Goal: Task Accomplishment & Management: Complete application form

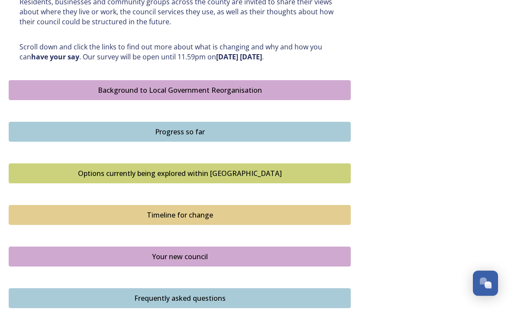
scroll to position [453, 0]
click at [276, 168] on div "Options currently being explored within [GEOGRAPHIC_DATA]" at bounding box center [179, 173] width 333 height 10
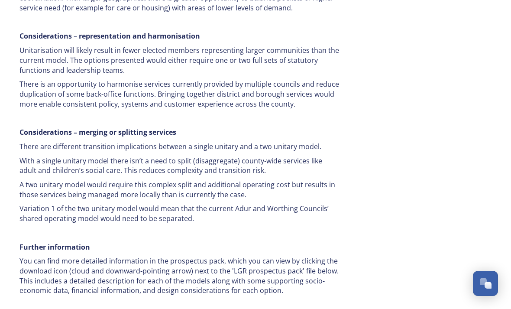
scroll to position [1710, 0]
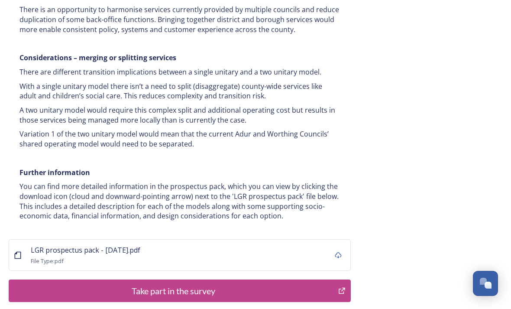
click at [62, 284] on div "Take part in the survey" at bounding box center [173, 290] width 320 height 13
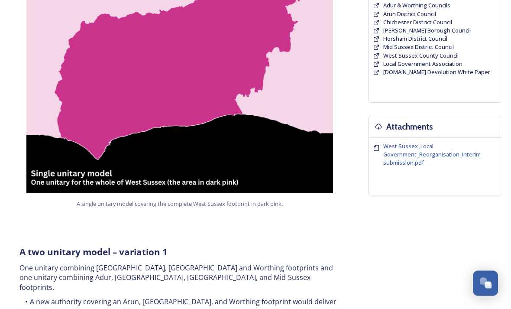
scroll to position [222, 0]
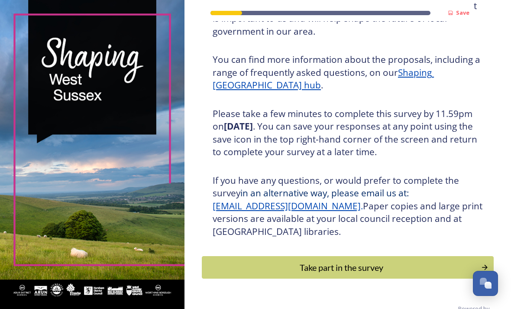
scroll to position [100, 0]
click at [379, 261] on div "Take part in the survey" at bounding box center [342, 267] width 270 height 13
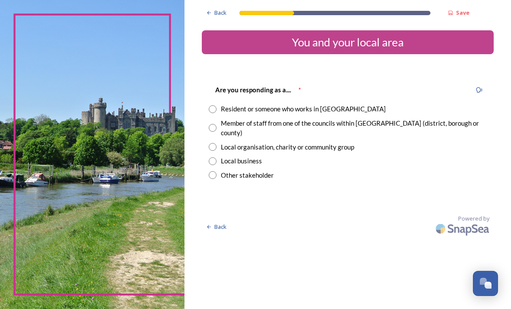
click at [238, 106] on div "Resident or someone who works in West Sussex" at bounding box center [348, 109] width 278 height 10
radio input "true"
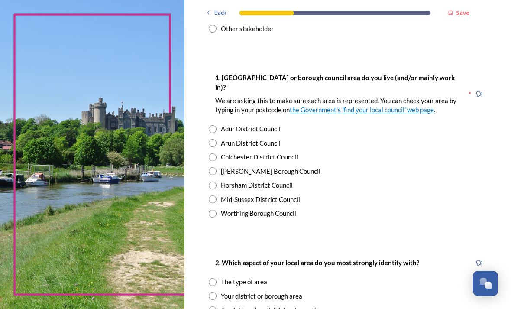
scroll to position [146, 0]
click at [216, 126] on input "radio" at bounding box center [213, 129] width 8 height 8
radio input "true"
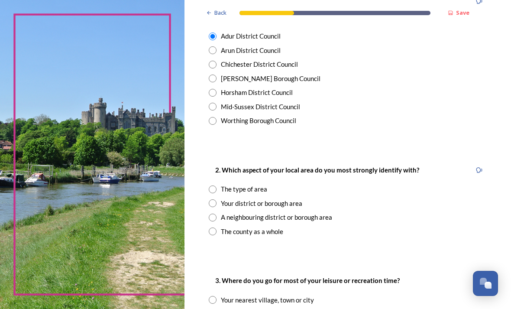
scroll to position [238, 0]
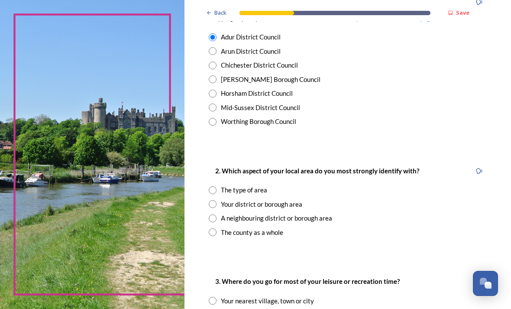
click at [216, 202] on input "radio" at bounding box center [213, 204] width 8 height 8
radio input "true"
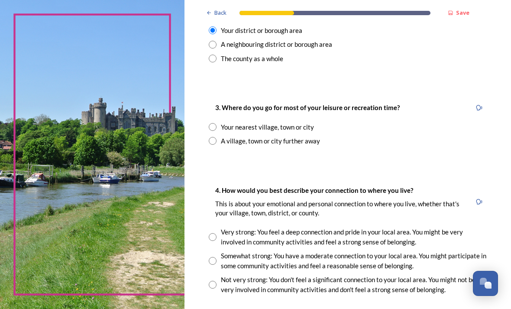
scroll to position [413, 0]
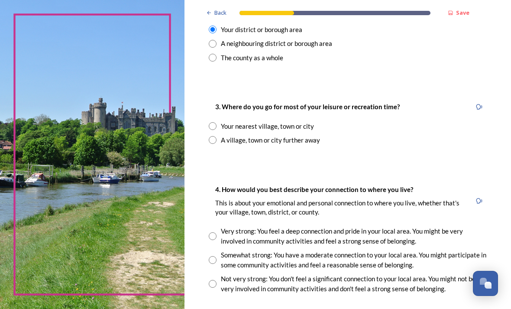
click at [216, 136] on input "radio" at bounding box center [213, 140] width 8 height 8
radio input "true"
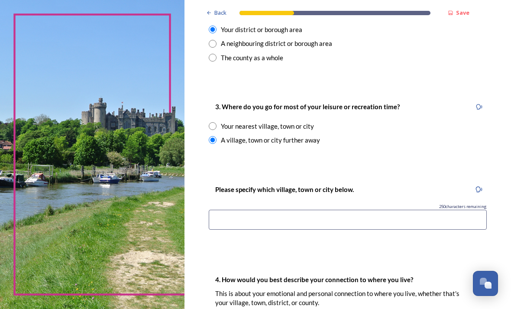
click at [216, 122] on input "radio" at bounding box center [213, 126] width 8 height 8
radio input "true"
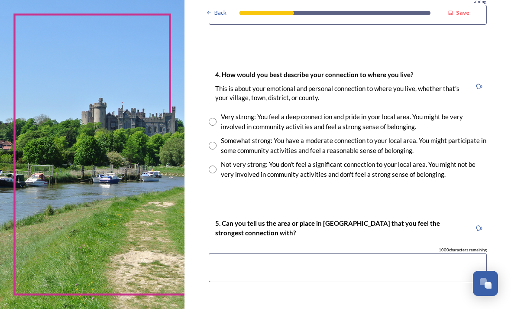
scroll to position [618, 0]
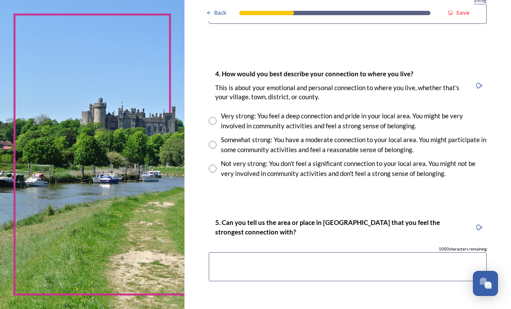
click at [216, 141] on input "radio" at bounding box center [213, 145] width 8 height 8
radio input "true"
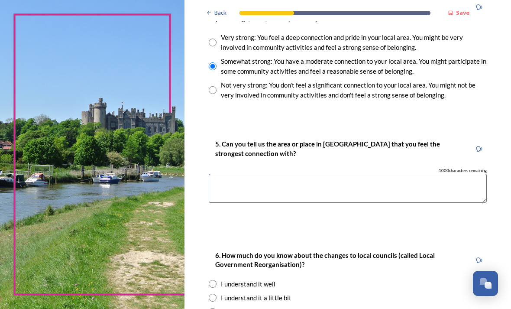
scroll to position [698, 0]
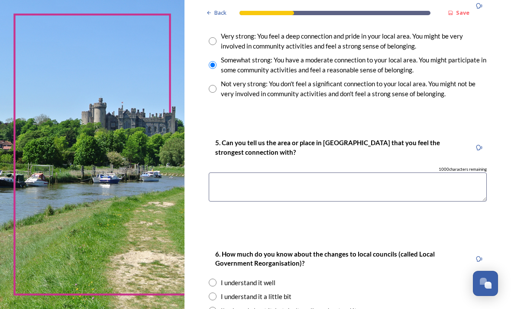
click at [256, 172] on textarea at bounding box center [348, 186] width 278 height 29
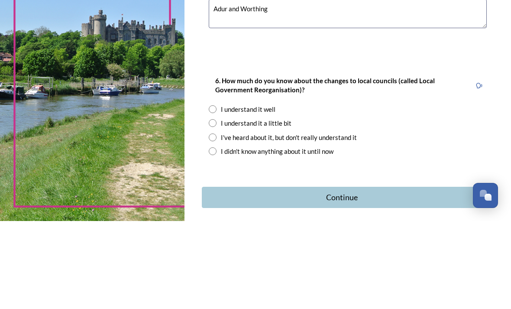
scroll to position [783, 0]
type textarea "Adur and Worthing"
click at [216, 194] on input "radio" at bounding box center [213, 198] width 8 height 8
radio input "true"
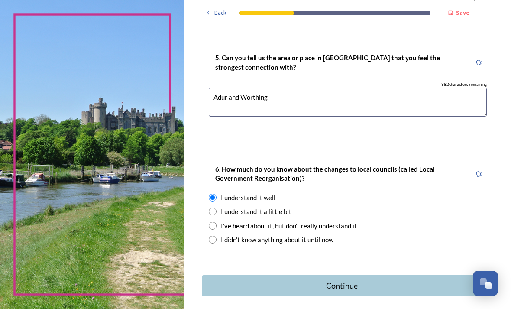
click at [375, 280] on div "Continue" at bounding box center [342, 286] width 271 height 12
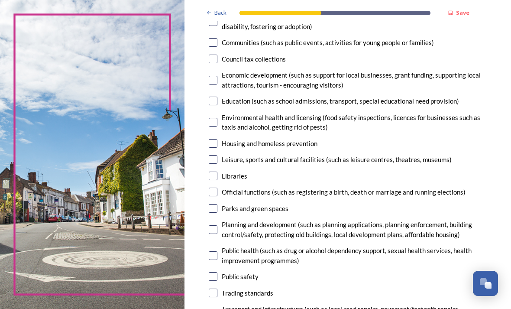
scroll to position [147, 0]
click at [217, 155] on input "checkbox" at bounding box center [213, 159] width 9 height 9
checkbox input "true"
click at [217, 171] on input "checkbox" at bounding box center [213, 175] width 9 height 9
checkbox input "true"
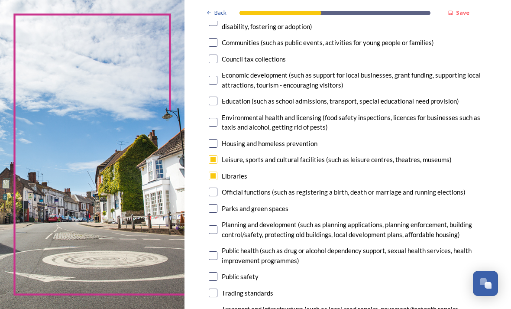
click at [217, 118] on input "checkbox" at bounding box center [213, 122] width 9 height 9
checkbox input "true"
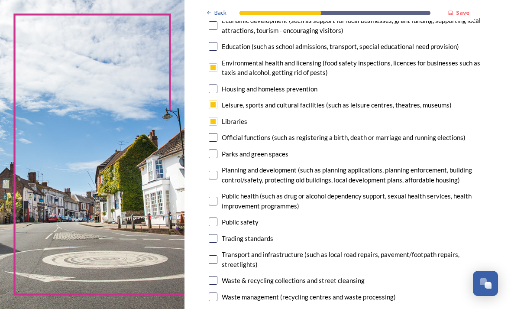
scroll to position [203, 0]
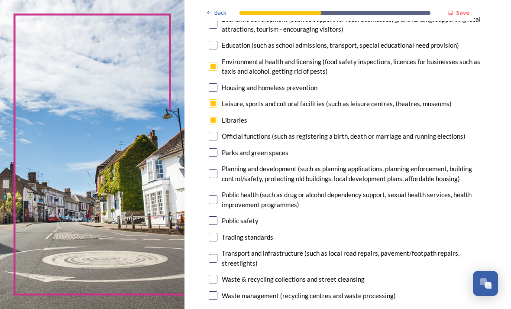
click at [217, 169] on input "checkbox" at bounding box center [213, 173] width 9 height 9
checkbox input "true"
click at [217, 233] on input "checkbox" at bounding box center [213, 237] width 9 height 9
checkbox input "true"
click at [217, 275] on input "checkbox" at bounding box center [213, 279] width 9 height 9
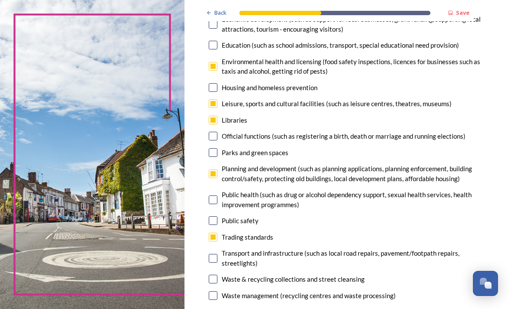
checkbox input "false"
click at [217, 233] on input "checkbox" at bounding box center [213, 237] width 9 height 9
checkbox input "false"
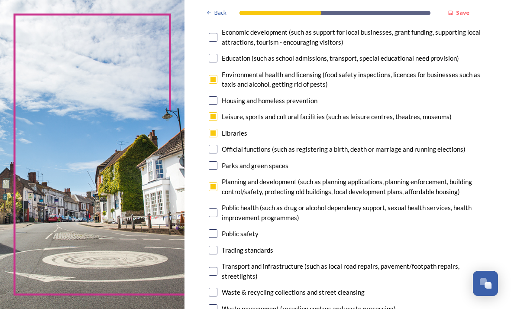
scroll to position [207, 0]
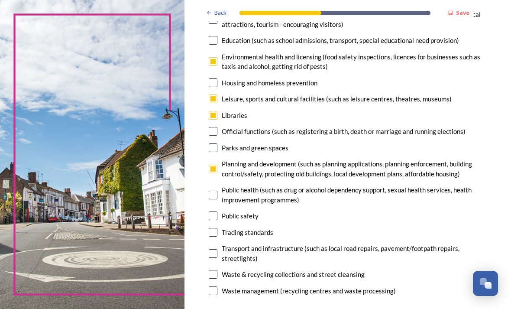
click at [217, 270] on input "checkbox" at bounding box center [213, 274] width 9 height 9
checkbox input "true"
click at [217, 286] on input "checkbox" at bounding box center [213, 290] width 9 height 9
checkbox input "false"
click at [217, 165] on input "checkbox" at bounding box center [213, 169] width 9 height 9
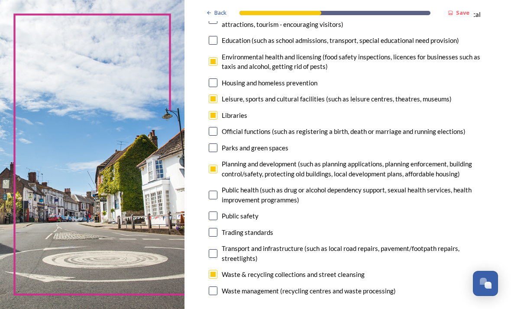
checkbox input "false"
click at [217, 286] on input "checkbox" at bounding box center [213, 290] width 9 height 9
checkbox input "true"
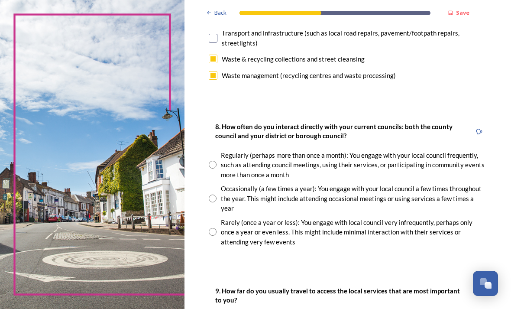
scroll to position [423, 0]
click at [216, 194] on input "radio" at bounding box center [213, 198] width 8 height 8
radio input "true"
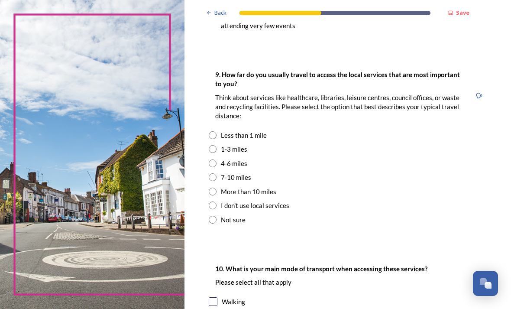
scroll to position [638, 0]
click at [216, 145] on input "radio" at bounding box center [213, 149] width 8 height 8
radio input "true"
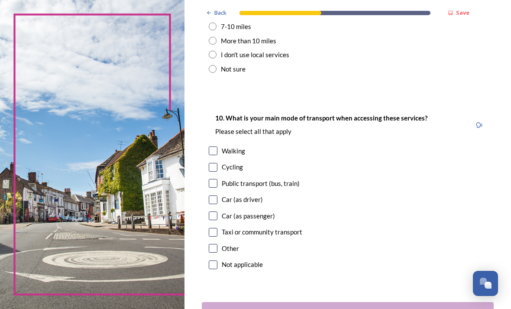
scroll to position [790, 0]
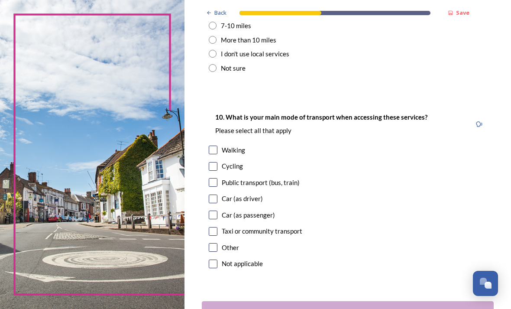
click at [217, 145] on input "checkbox" at bounding box center [213, 149] width 9 height 9
checkbox input "true"
click at [373, 306] on div "Continue" at bounding box center [342, 312] width 271 height 12
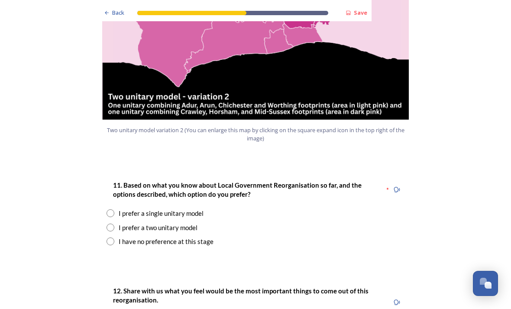
scroll to position [1032, 0]
click at [113, 223] on input "radio" at bounding box center [111, 227] width 8 height 8
radio input "true"
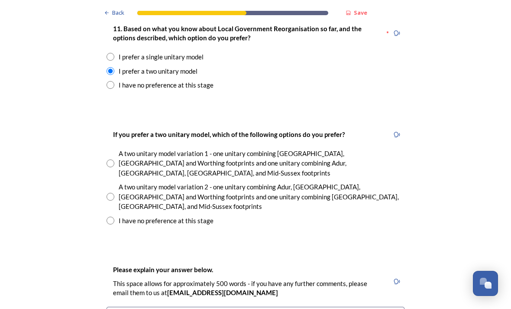
scroll to position [1186, 0]
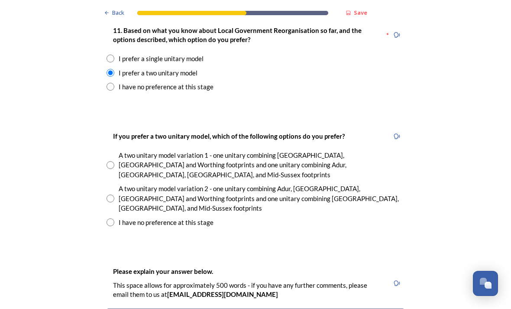
click at [112, 194] on input "radio" at bounding box center [111, 198] width 8 height 8
radio input "true"
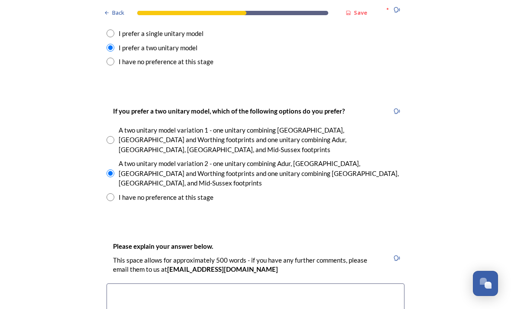
scroll to position [1217, 0]
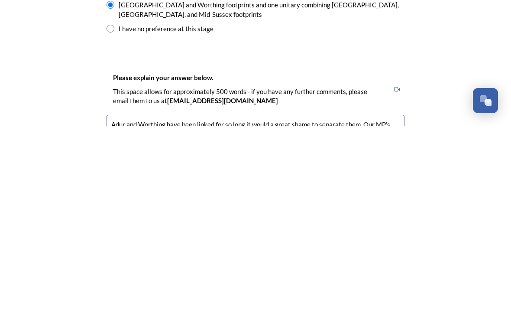
scroll to position [1197, 0]
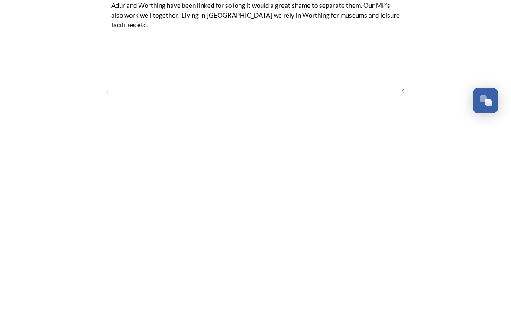
scroll to position [1311, 0]
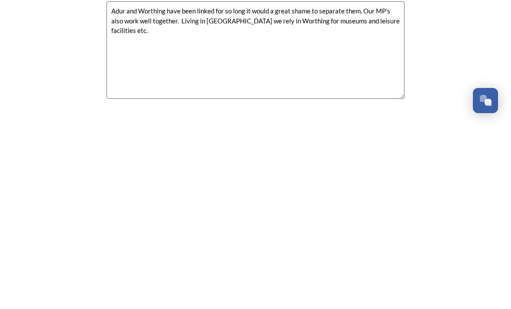
click at [357, 184] on textarea "Adur and Worthing have been linked for so long it would a great shame to separa…" at bounding box center [256, 232] width 298 height 97
type textarea "Adur and Worthing have been linked for so long it would a great shame to separa…"
click at [342, 46] on div "Back Save Prioritising future services As explained on our Shaping West Sussex …" at bounding box center [256, 202] width 312 height 3026
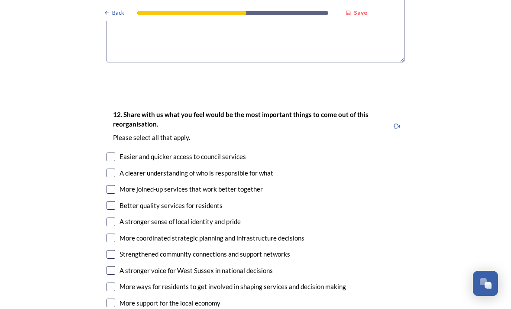
scroll to position [1530, 0]
click at [114, 266] on input "checkbox" at bounding box center [111, 270] width 9 height 9
checkbox input "true"
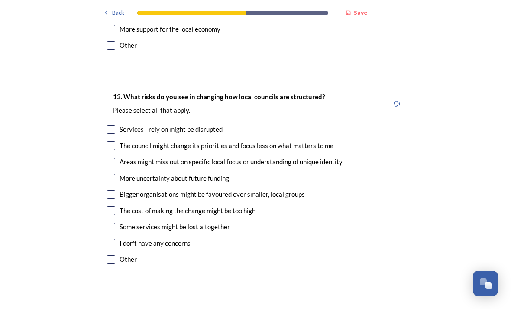
scroll to position [1803, 0]
click at [111, 239] on input "checkbox" at bounding box center [111, 243] width 9 height 9
checkbox input "true"
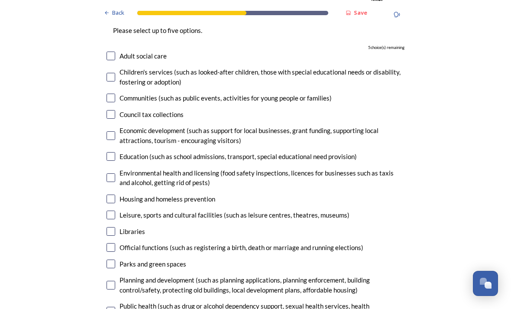
scroll to position [2116, 0]
click at [107, 172] on input "checkbox" at bounding box center [111, 176] width 9 height 9
checkbox input "true"
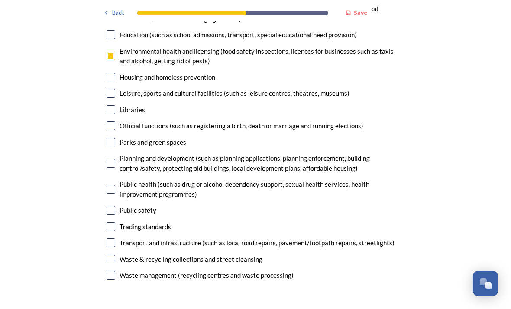
scroll to position [2238, 0]
click at [107, 158] on input "checkbox" at bounding box center [111, 162] width 9 height 9
checkbox input "true"
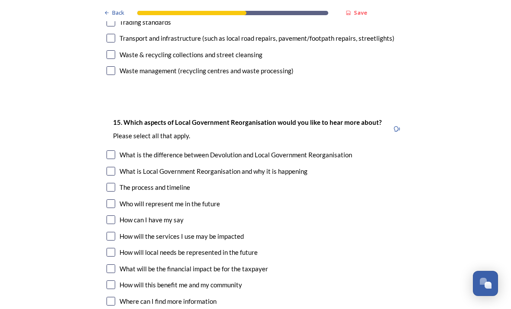
scroll to position [2442, 0]
click at [107, 182] on input "checkbox" at bounding box center [111, 186] width 9 height 9
checkbox input "true"
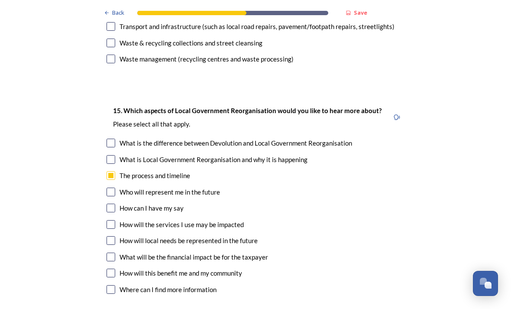
scroll to position [2454, 0]
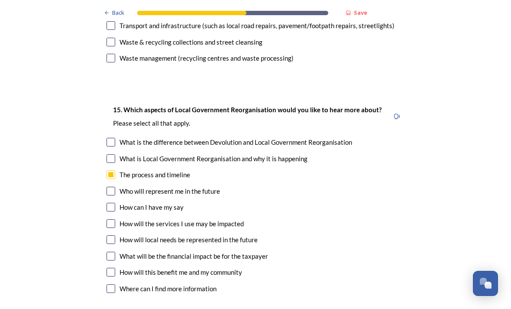
click at [107, 252] on input "checkbox" at bounding box center [111, 256] width 9 height 9
checkbox input "true"
click at [107, 268] on input "checkbox" at bounding box center [111, 272] width 9 height 9
checkbox input "true"
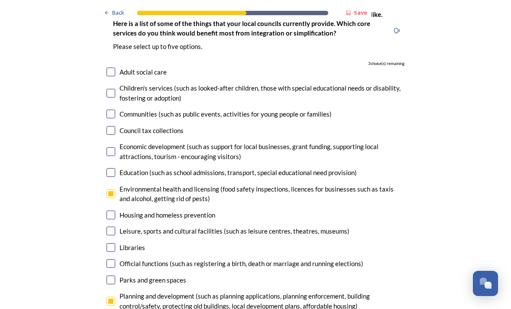
scroll to position [2100, 0]
click at [111, 189] on input "checkbox" at bounding box center [111, 193] width 9 height 9
checkbox input "false"
click at [102, 204] on div "14. Council services will continue, no matter what the local government structu…" at bounding box center [256, 214] width 312 height 428
click at [107, 296] on input "checkbox" at bounding box center [111, 300] width 9 height 9
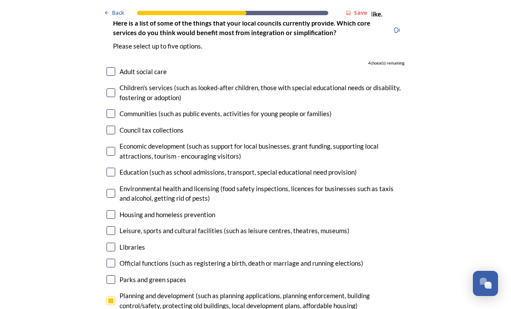
checkbox input "false"
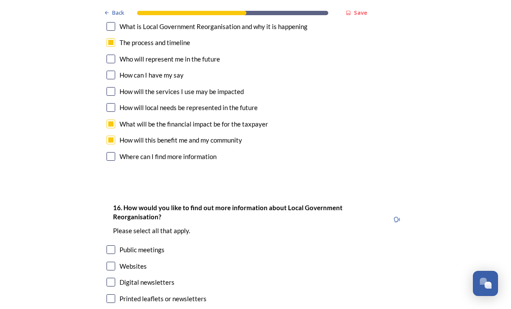
scroll to position [2589, 0]
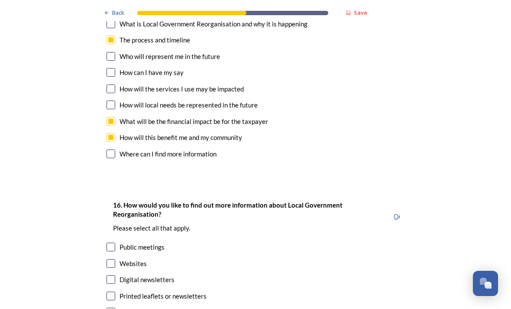
click at [107, 275] on input "checkbox" at bounding box center [111, 279] width 9 height 9
checkbox input "true"
click at [110, 307] on input "checkbox" at bounding box center [111, 311] width 9 height 9
checkbox input "true"
click at [107, 259] on input "checkbox" at bounding box center [111, 263] width 9 height 9
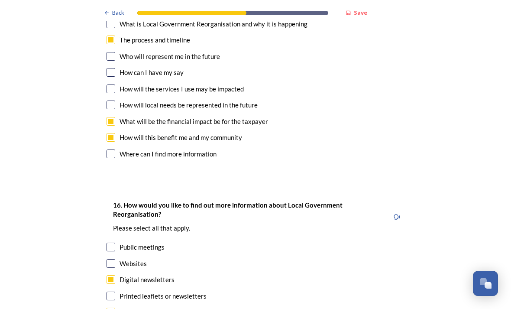
checkbox input "true"
click at [104, 191] on div "16. How would you like to find out more information about Local Government Reor…" at bounding box center [256, 267] width 312 height 153
click at [110, 291] on input "checkbox" at bounding box center [111, 295] width 9 height 9
checkbox input "true"
click at [108, 242] on input "checkbox" at bounding box center [111, 246] width 9 height 9
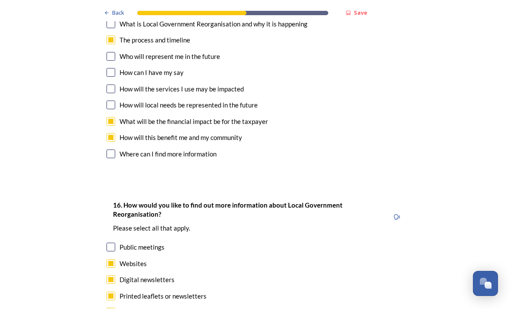
checkbox input "true"
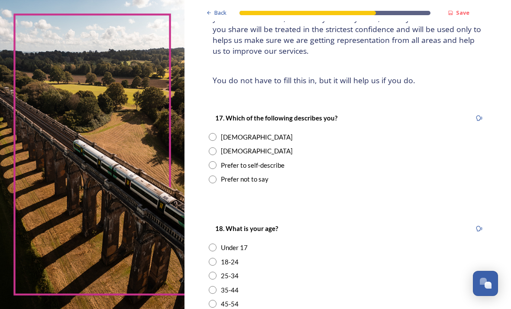
scroll to position [83, 0]
click at [216, 133] on input "radio" at bounding box center [213, 137] width 8 height 8
radio input "true"
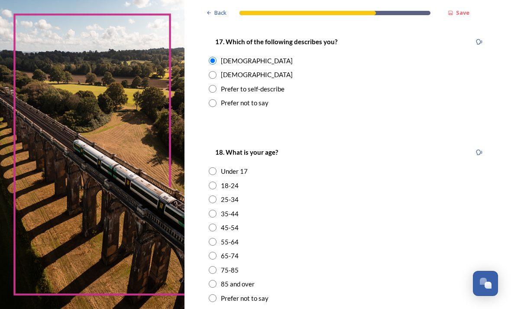
scroll to position [164, 0]
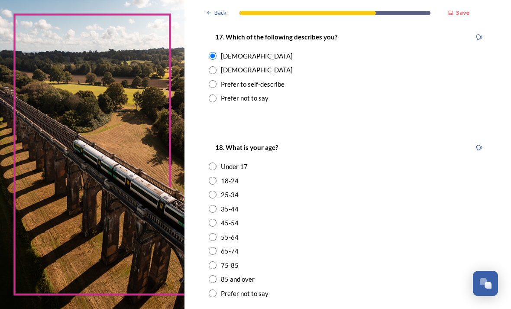
click at [216, 247] on input "radio" at bounding box center [213, 251] width 8 height 8
radio input "true"
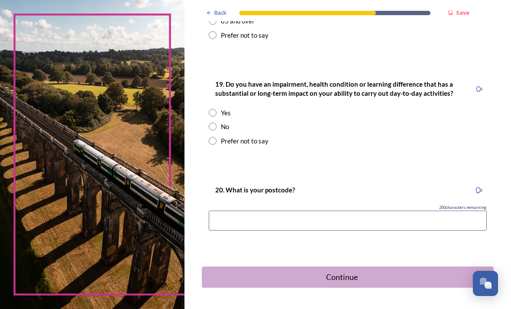
scroll to position [421, 0]
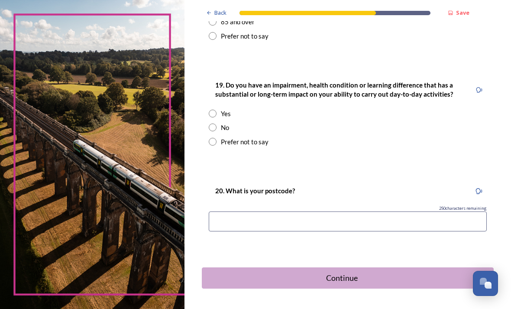
click at [216, 123] on input "radio" at bounding box center [213, 127] width 8 height 8
radio input "true"
click at [270, 211] on input at bounding box center [348, 221] width 278 height 20
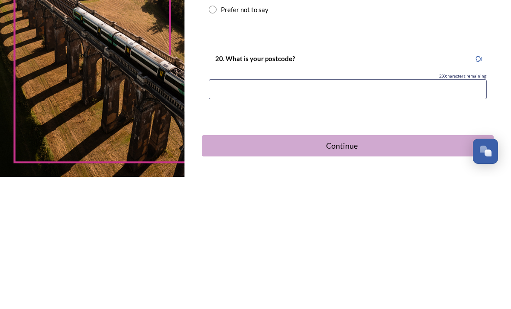
type input "BN43 5AD"
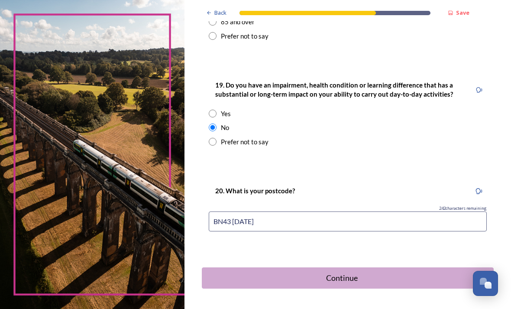
click at [363, 272] on div "Continue" at bounding box center [342, 278] width 271 height 12
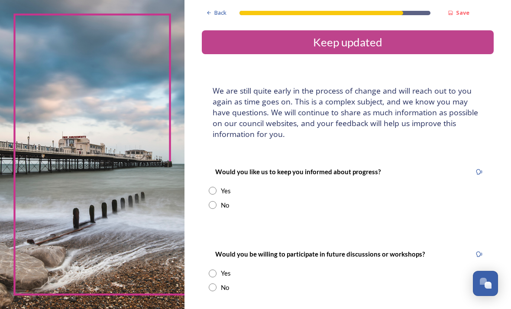
scroll to position [0, 0]
click at [216, 187] on input "radio" at bounding box center [213, 191] width 8 height 8
radio input "true"
click at [291, 268] on input at bounding box center [348, 278] width 278 height 20
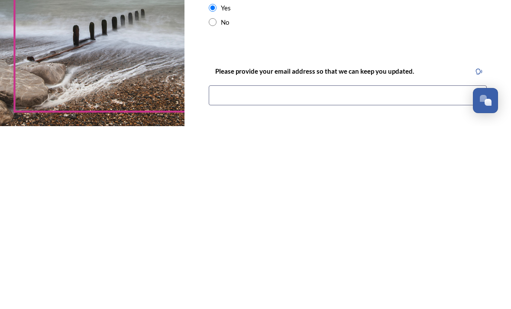
type input "mariatgriggs@btopenworld.com"
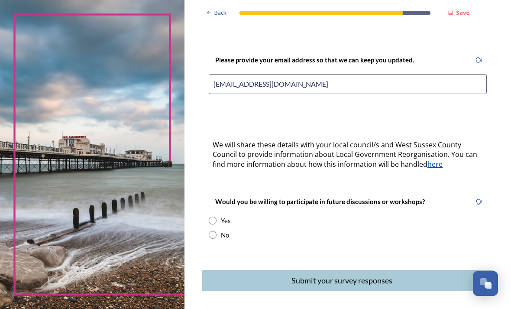
scroll to position [194, 0]
click at [216, 217] on input "radio" at bounding box center [213, 221] width 8 height 8
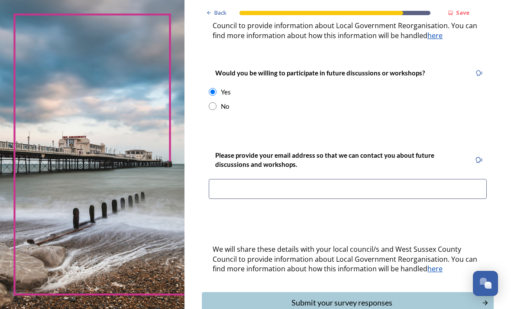
scroll to position [323, 0]
click at [237, 101] on div "No" at bounding box center [348, 106] width 278 height 10
radio input "false"
radio input "true"
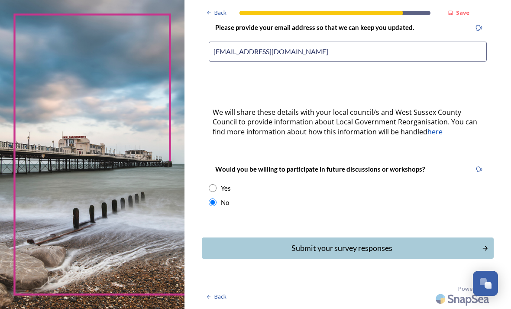
scroll to position [194, 0]
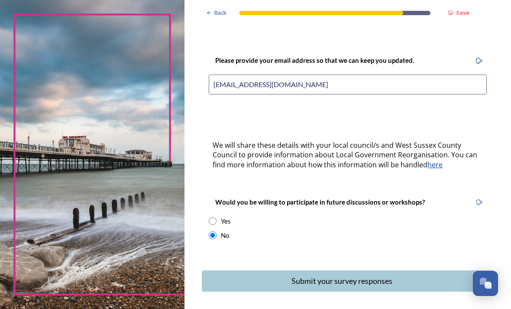
click at [339, 275] on div "Submit your survey responses" at bounding box center [342, 281] width 271 height 12
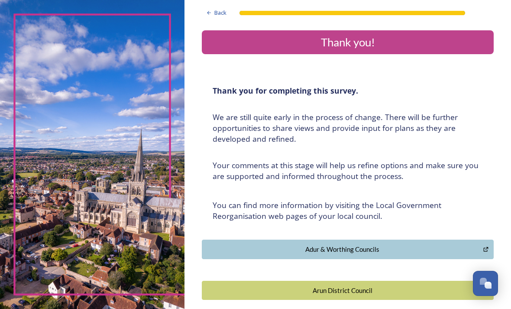
scroll to position [0, 0]
